Goal: Information Seeking & Learning: Learn about a topic

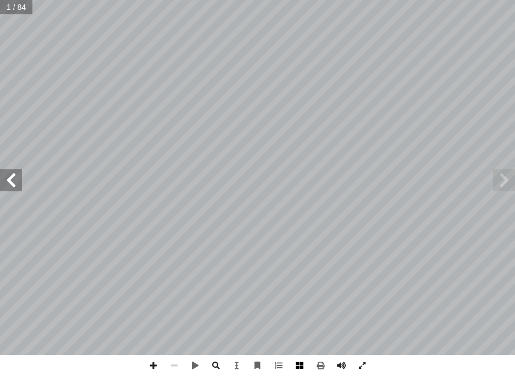
click at [296, 360] on span at bounding box center [299, 365] width 21 height 21
click at [503, 183] on span at bounding box center [504, 180] width 22 height 22
click at [150, 367] on span at bounding box center [153, 365] width 21 height 21
click at [0, 0] on html "الصفحة الرئيسية الصف الأول الصف الثاني الصف الثالث الصف الرابع الصف الخامس الصف…" at bounding box center [257, 37] width 515 height 74
click at [3, 181] on span at bounding box center [11, 180] width 22 height 22
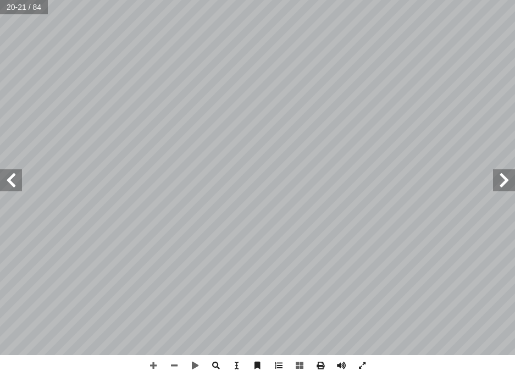
click at [506, 179] on span at bounding box center [504, 180] width 22 height 22
click at [4, 179] on span at bounding box center [11, 180] width 22 height 22
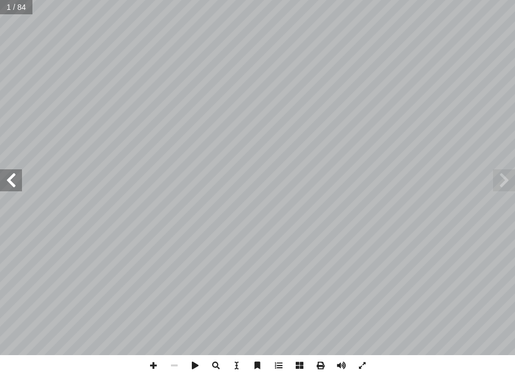
click at [4, 179] on span at bounding box center [11, 180] width 22 height 22
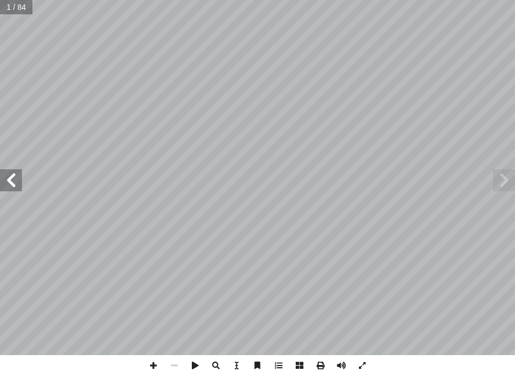
click at [4, 179] on span at bounding box center [11, 180] width 22 height 22
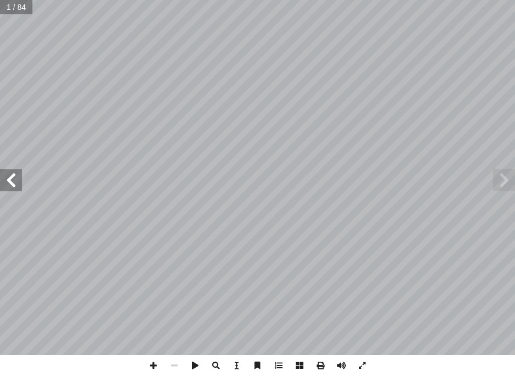
click at [4, 179] on span at bounding box center [11, 180] width 22 height 22
click at [14, 177] on span at bounding box center [11, 180] width 22 height 22
click at [155, 372] on span at bounding box center [153, 365] width 21 height 21
click at [18, 180] on span at bounding box center [11, 180] width 22 height 22
click at [0, 74] on html "الصفحة الرئيسية الصف الأول الصف الثاني الصف الثالث الصف الرابع الصف الخامس الصف…" at bounding box center [257, 37] width 515 height 74
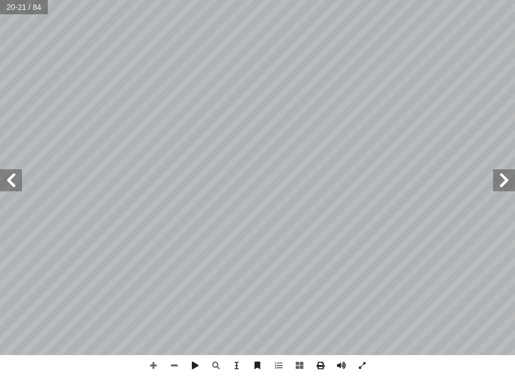
click at [19, 186] on span at bounding box center [11, 180] width 22 height 22
click at [510, 179] on span at bounding box center [504, 180] width 22 height 22
